Goal: Navigation & Orientation: Find specific page/section

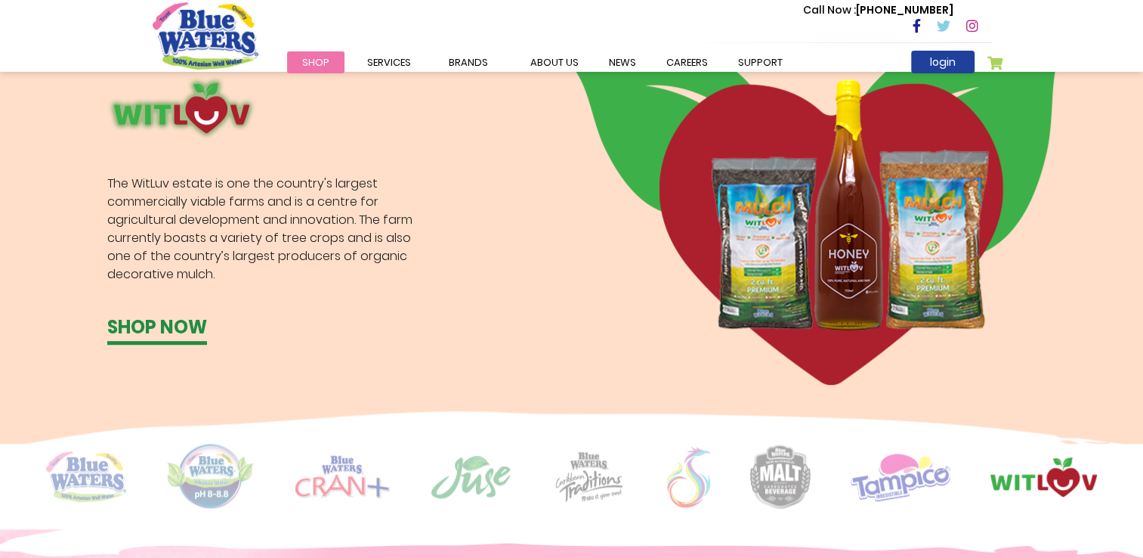
scroll to position [902, 0]
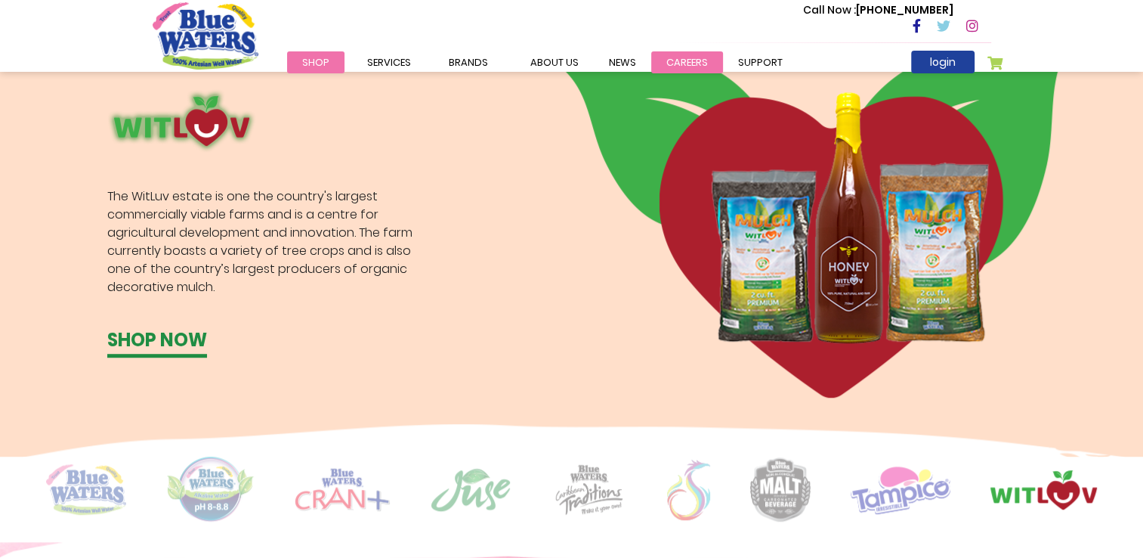
click at [662, 65] on link "careers" at bounding box center [687, 62] width 72 height 22
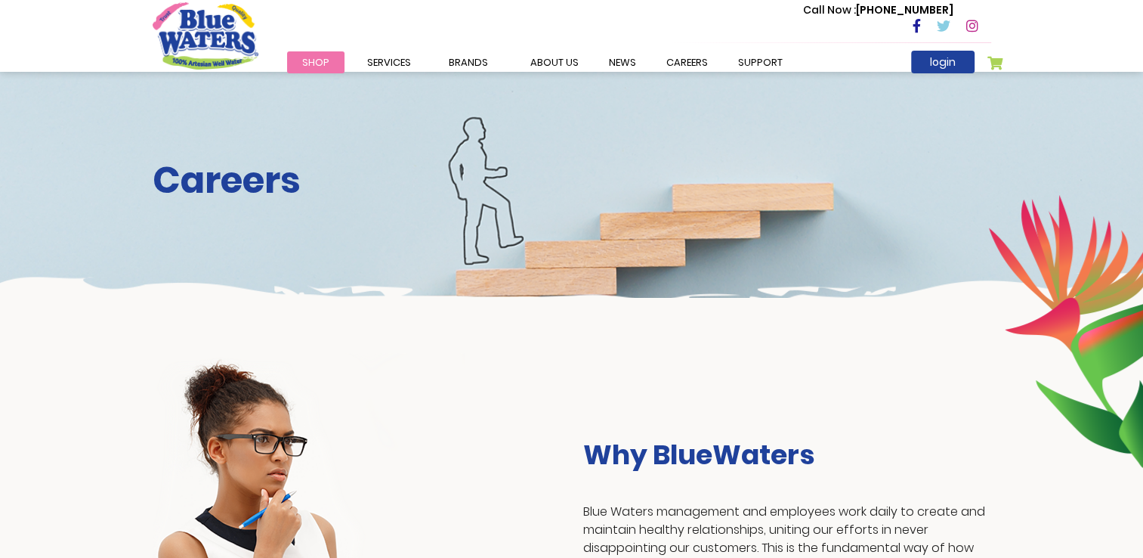
scroll to position [2, 0]
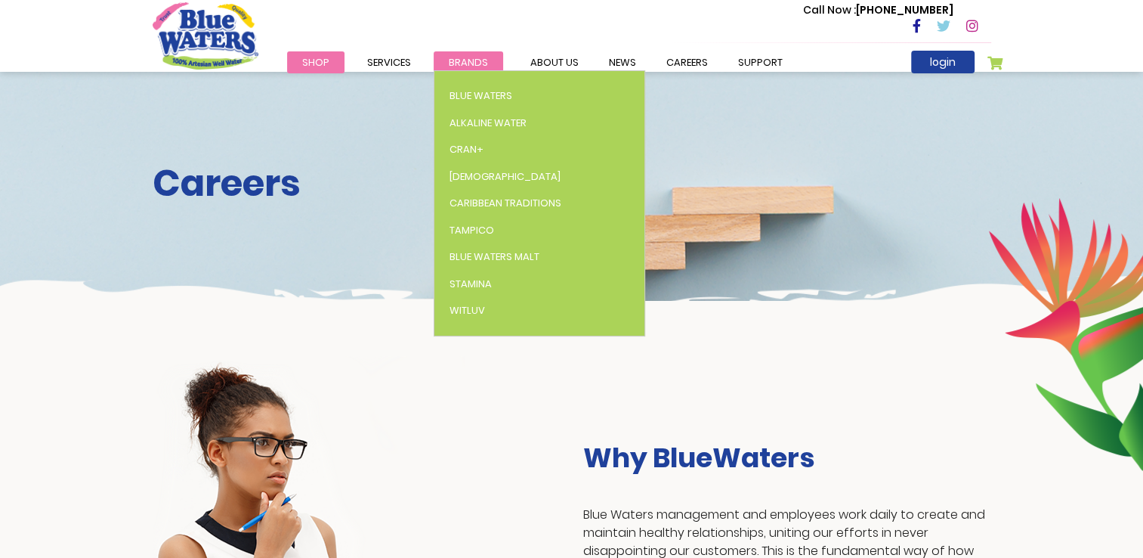
click at [479, 58] on span "Brands" at bounding box center [468, 62] width 39 height 14
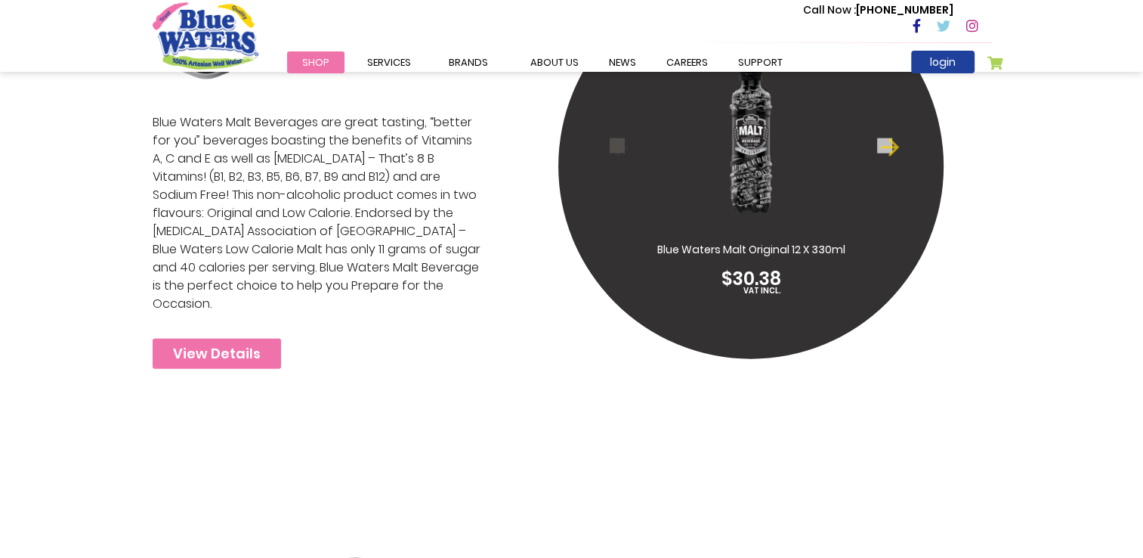
scroll to position [3620, 0]
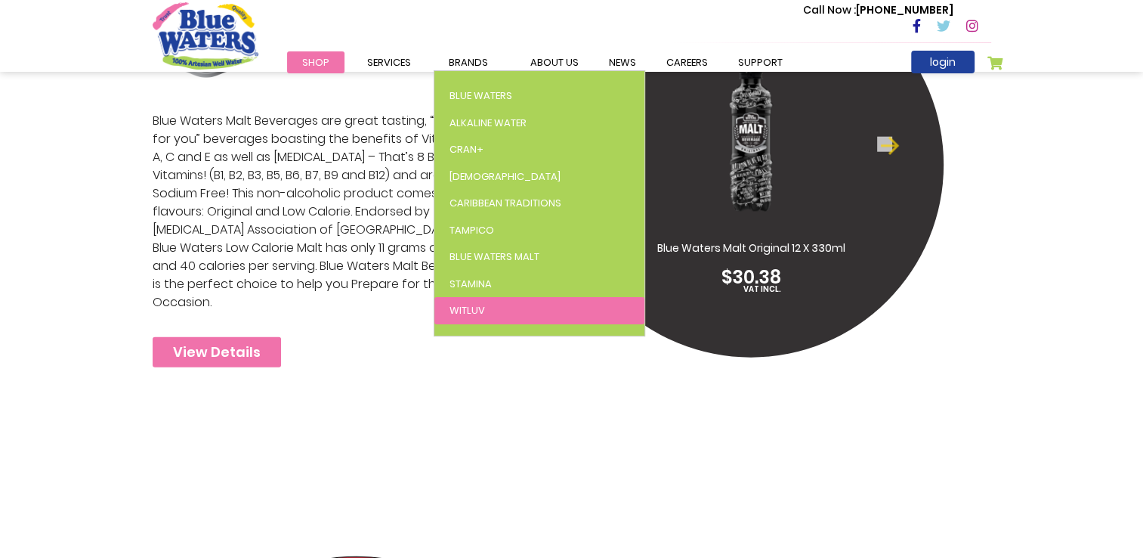
click at [466, 303] on span "WitLuv" at bounding box center [468, 310] width 36 height 14
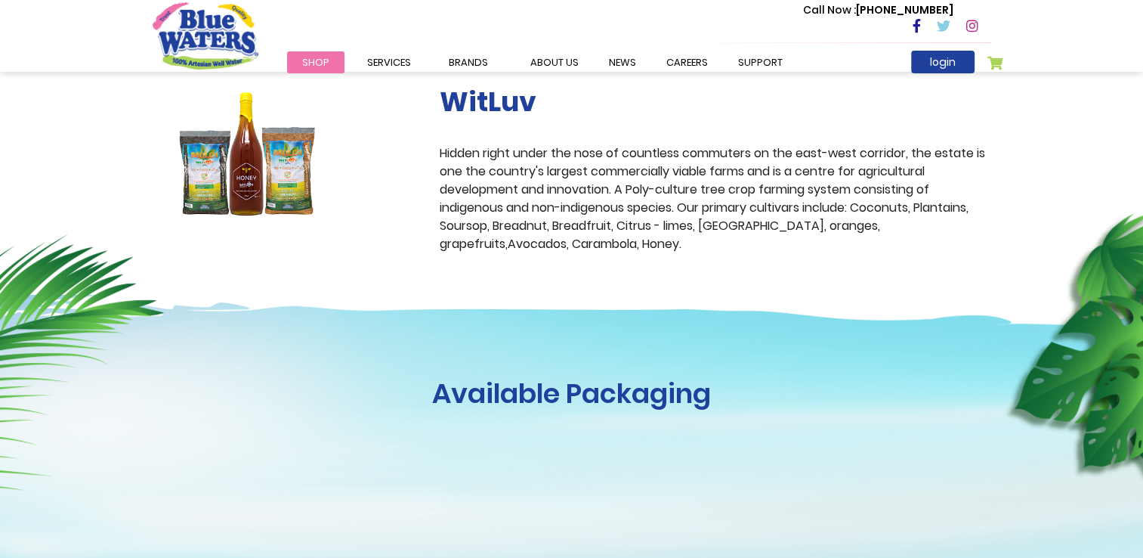
scroll to position [508, 0]
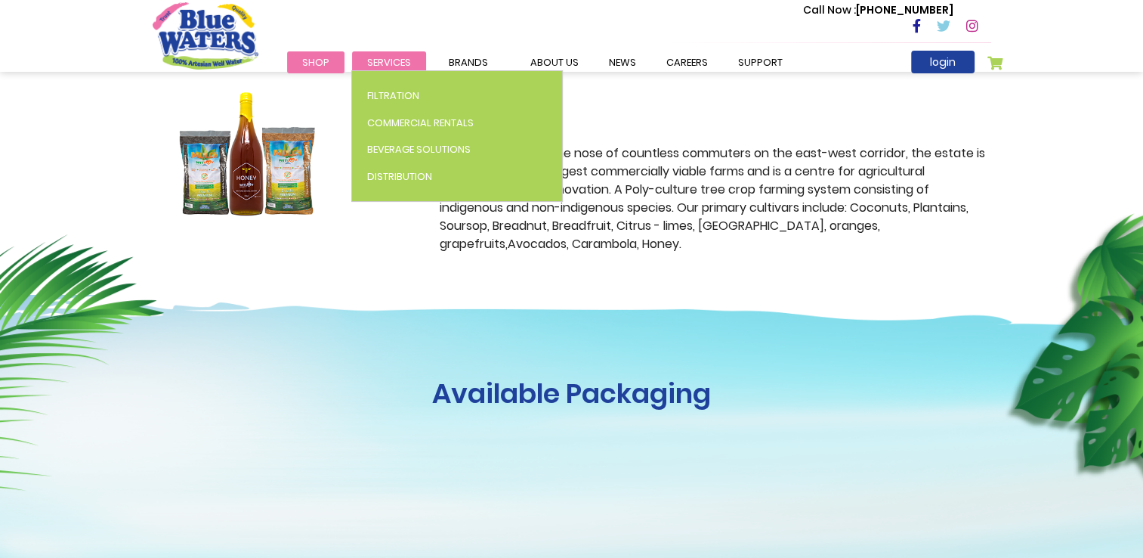
click at [396, 57] on span "Services" at bounding box center [389, 62] width 44 height 14
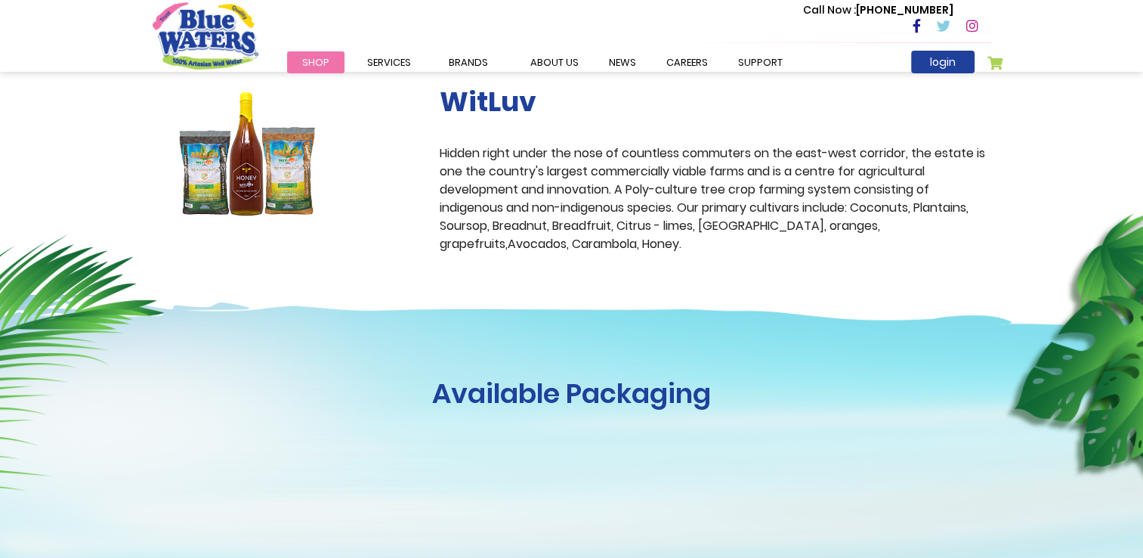
click at [414, 104] on div at bounding box center [285, 153] width 265 height 137
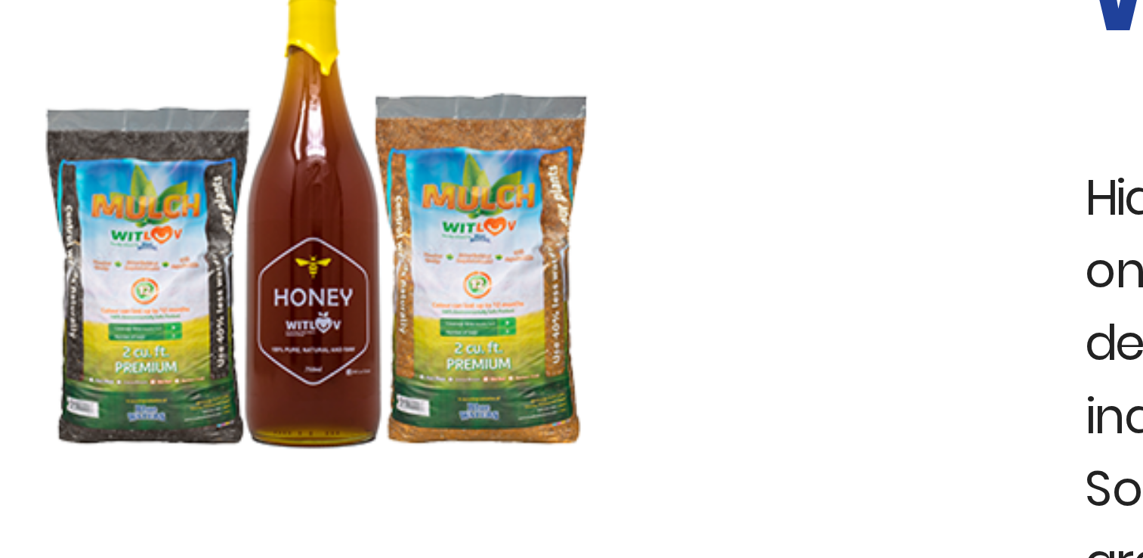
scroll to position [502, 0]
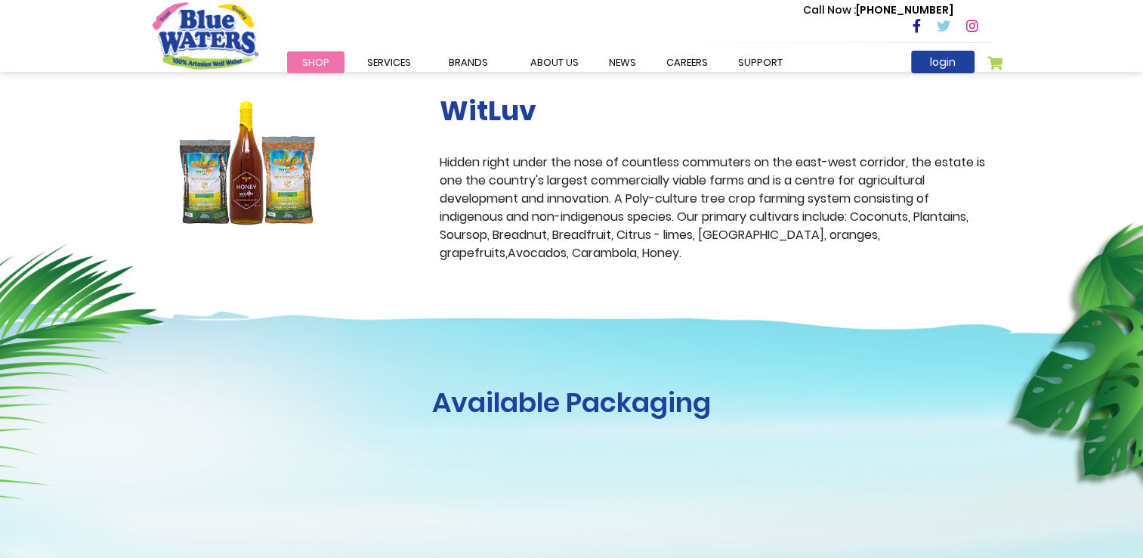
click at [408, 229] on div at bounding box center [285, 162] width 265 height 137
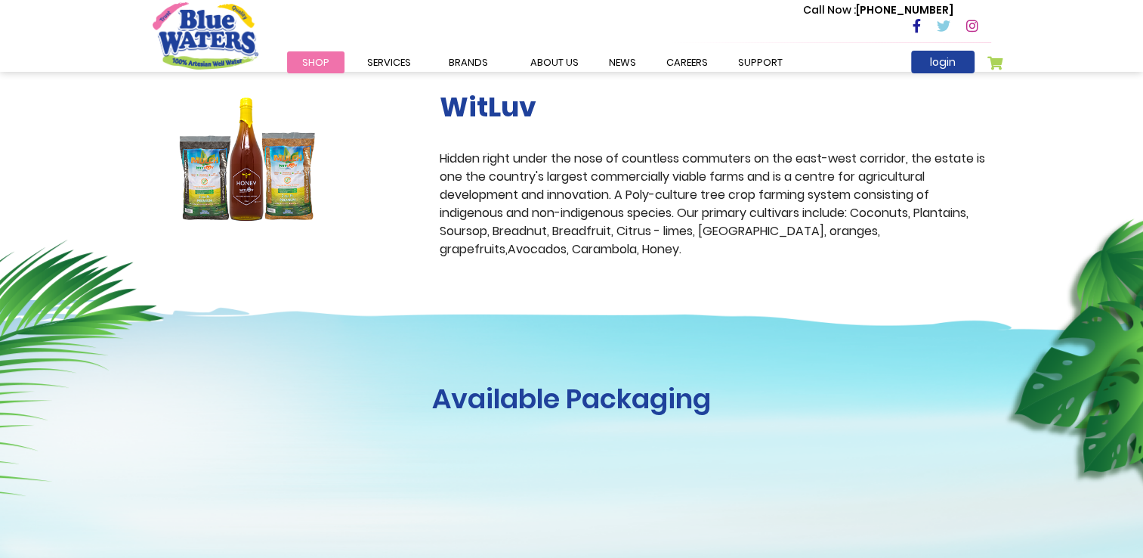
scroll to position [505, 0]
